Goal: Information Seeking & Learning: Learn about a topic

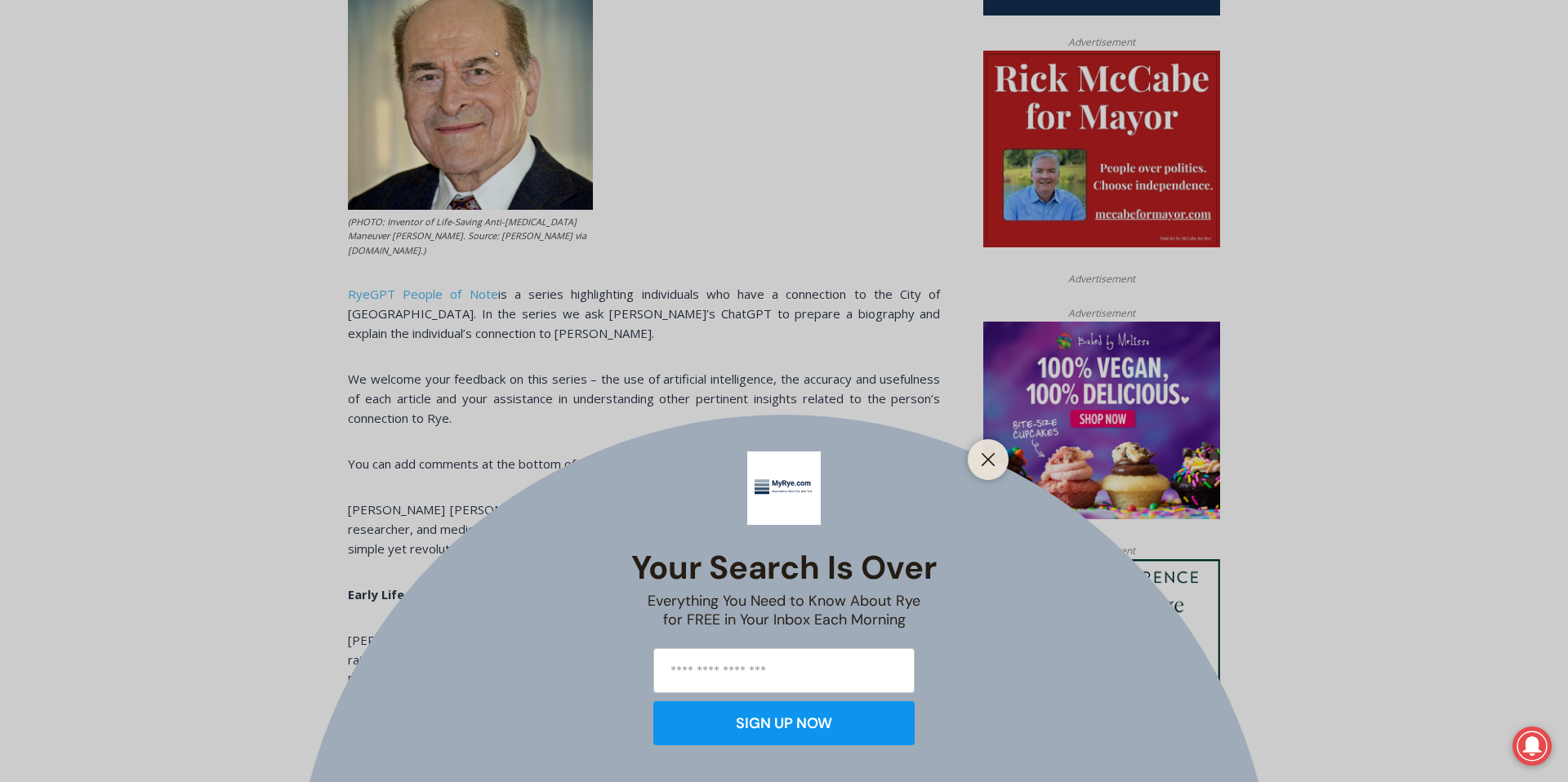
scroll to position [849, 0]
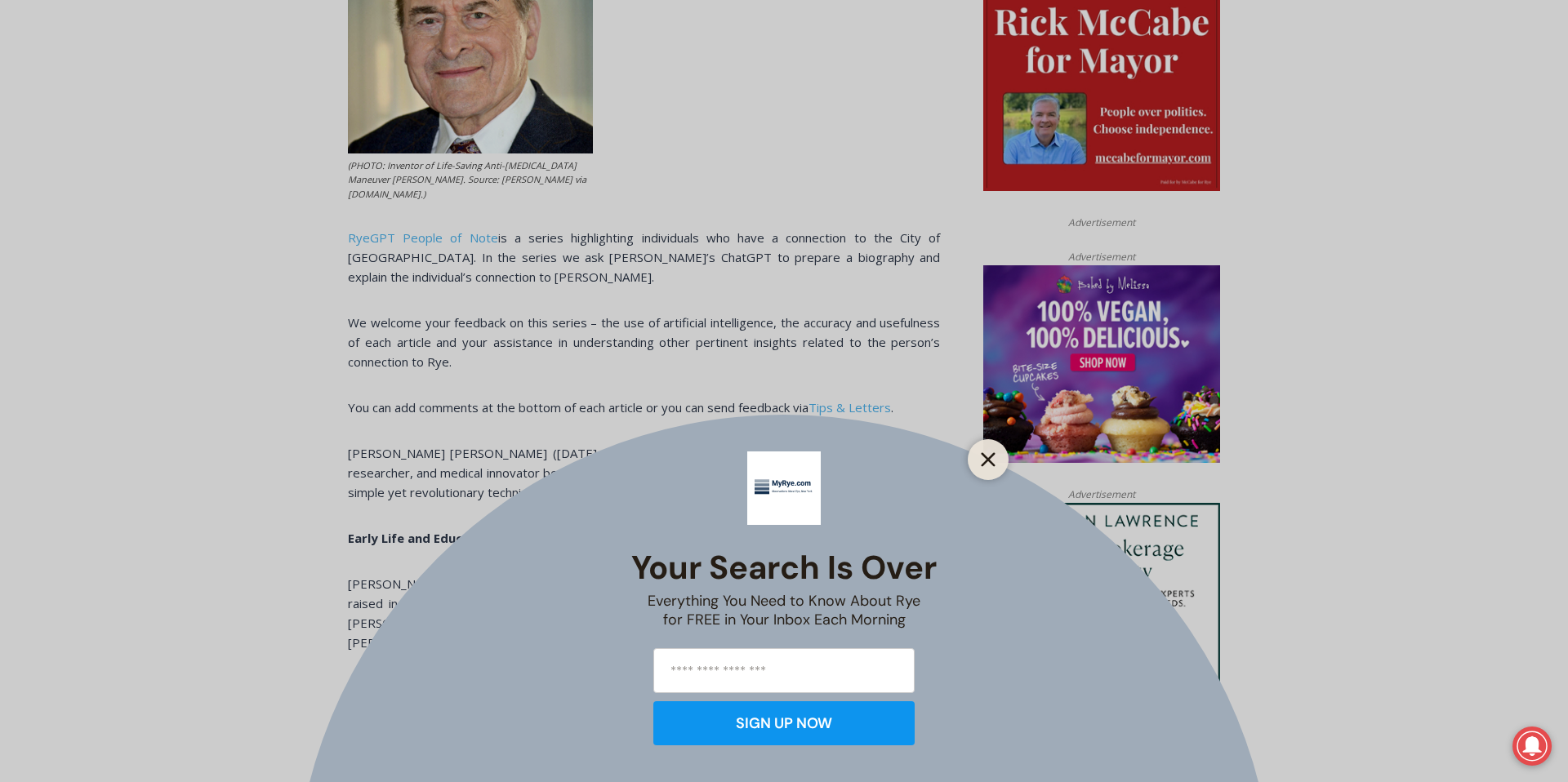
click at [989, 464] on icon "Close" at bounding box center [988, 460] width 15 height 15
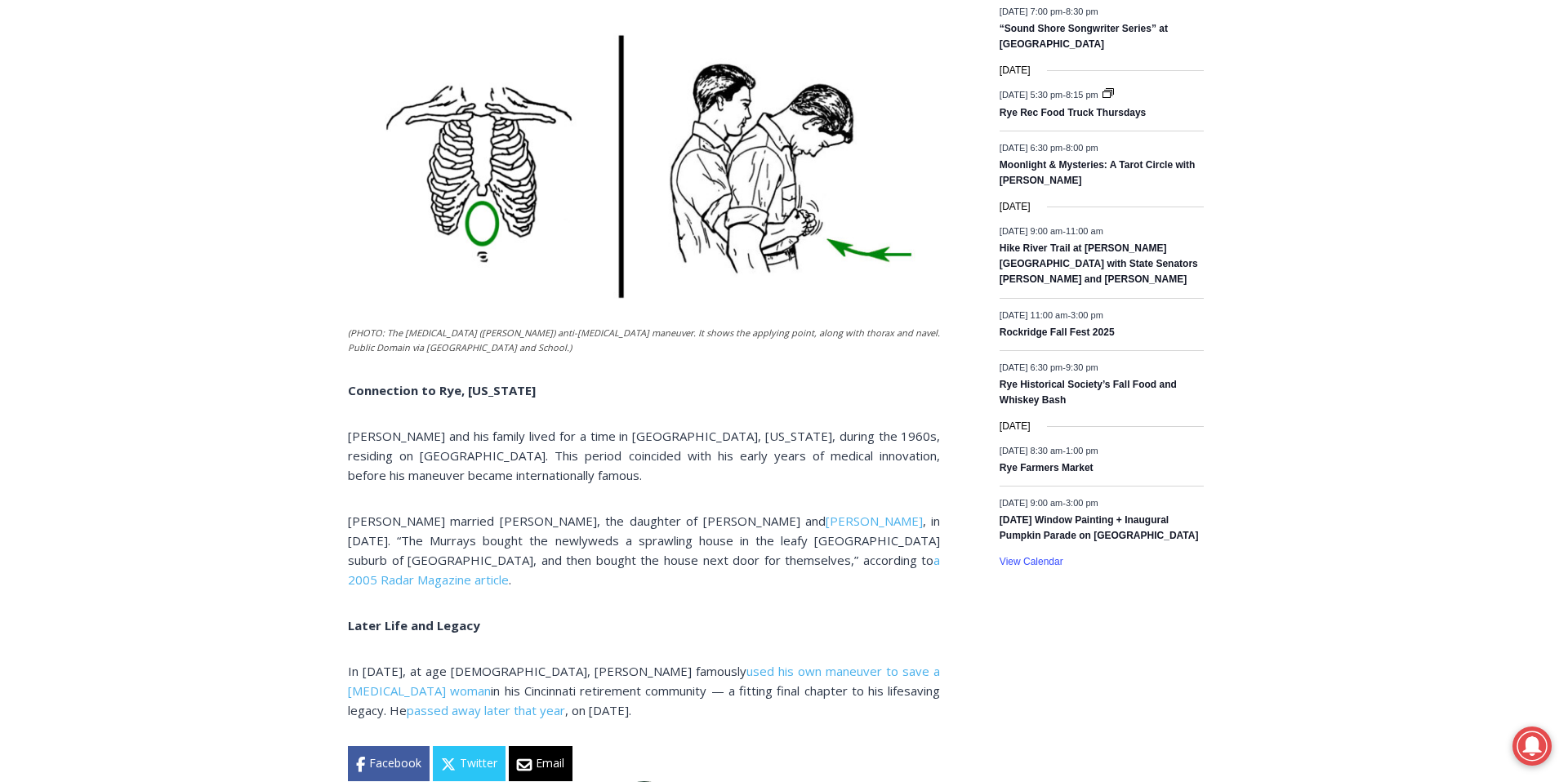
scroll to position [2253, 0]
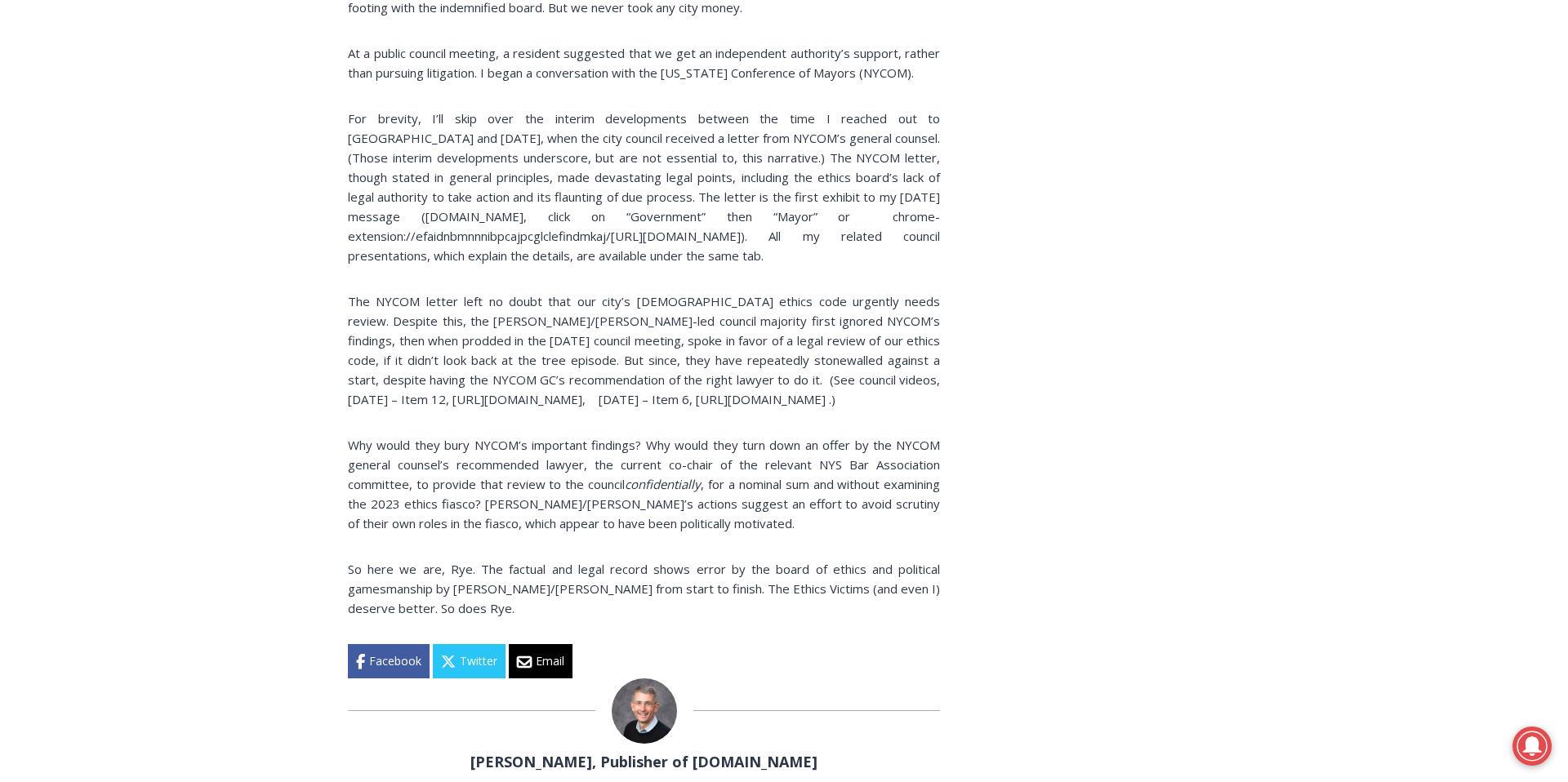
scroll to position [2972, 0]
